Goal: Task Accomplishment & Management: Manage account settings

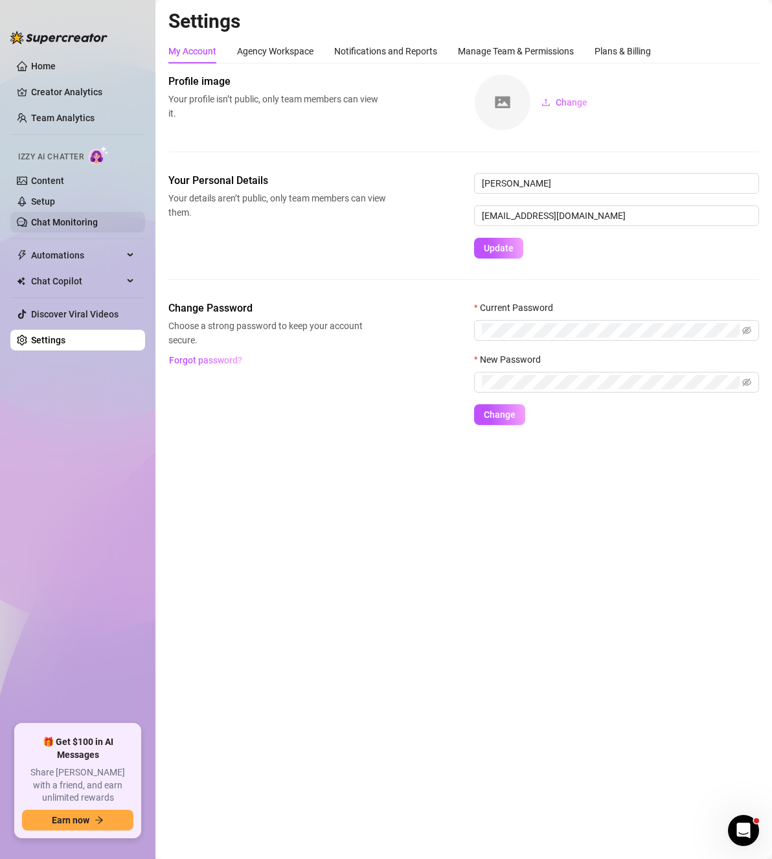
click at [69, 227] on link "Chat Monitoring" at bounding box center [64, 222] width 67 height 10
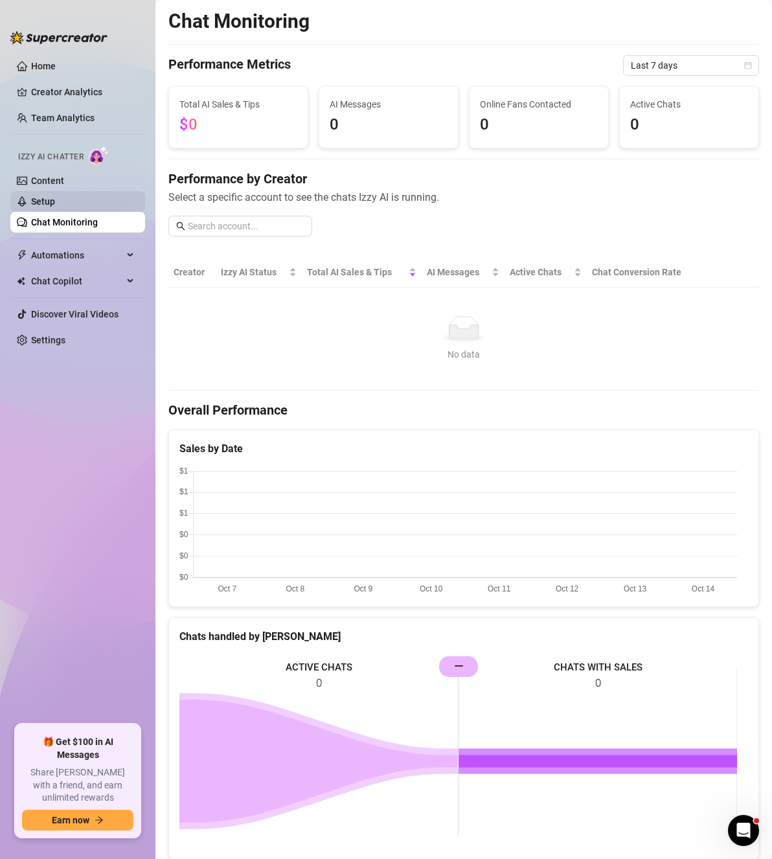
click at [55, 203] on link "Setup" at bounding box center [43, 201] width 24 height 10
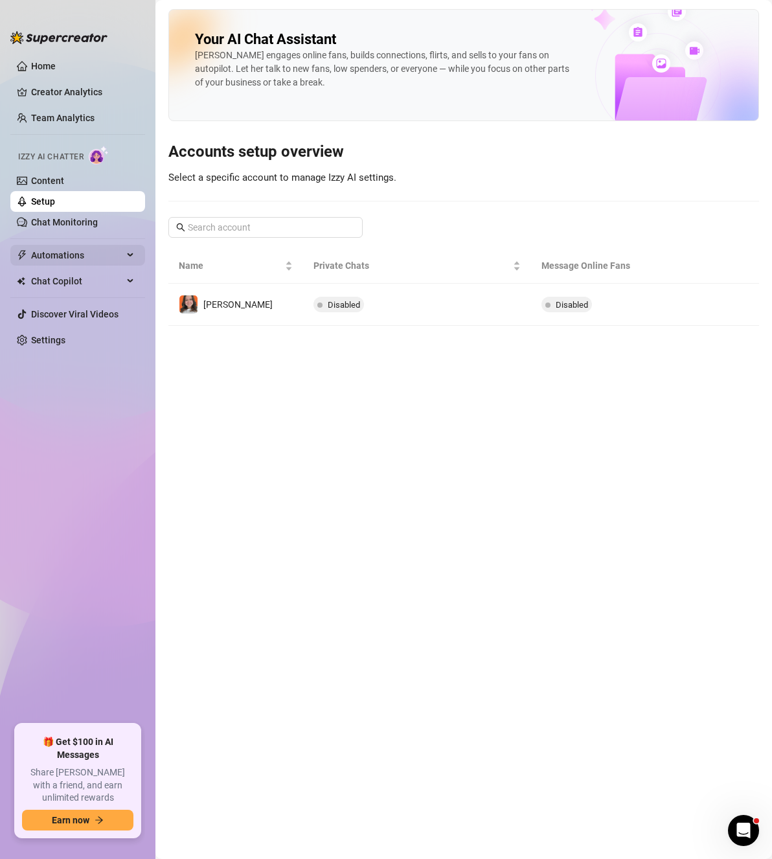
click at [64, 256] on span "Automations" at bounding box center [77, 255] width 92 height 21
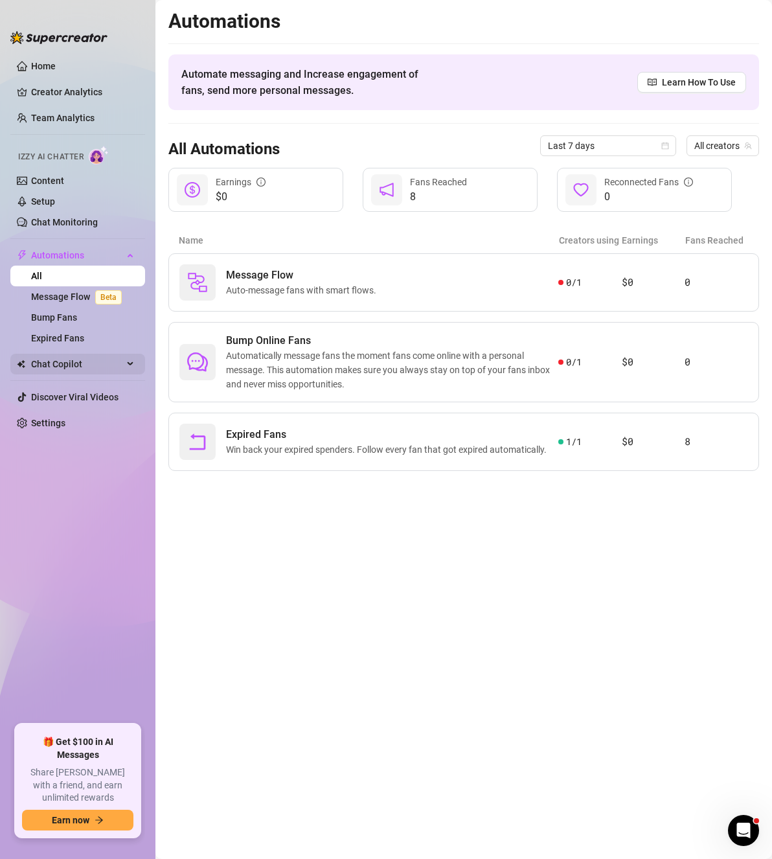
click at [84, 368] on span "Chat Copilot" at bounding box center [77, 364] width 92 height 21
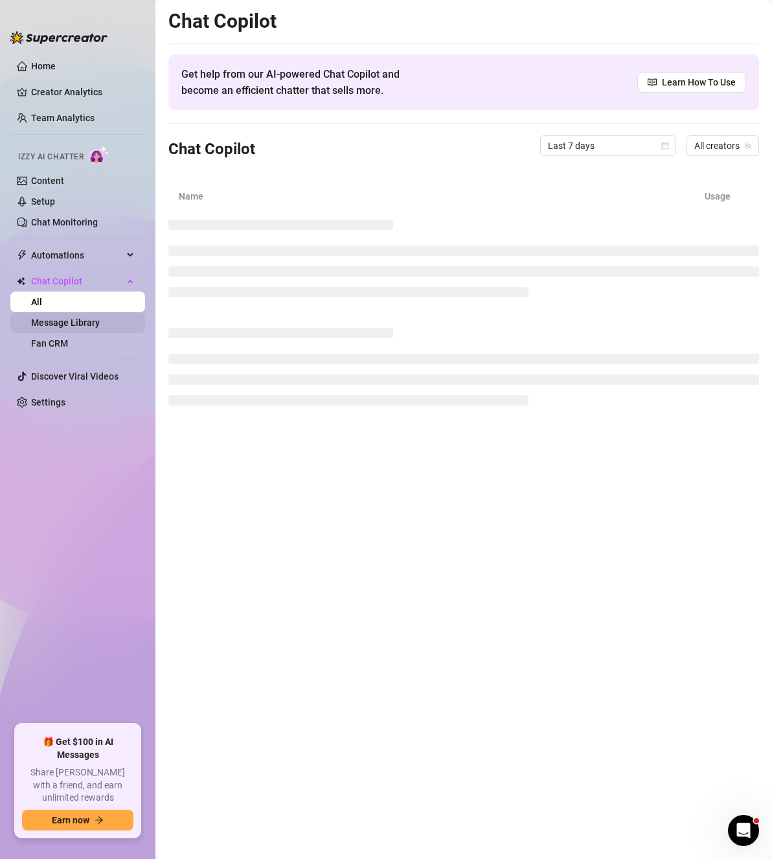
click at [85, 323] on link "Message Library" at bounding box center [65, 322] width 69 height 10
